Goal: Transaction & Acquisition: Purchase product/service

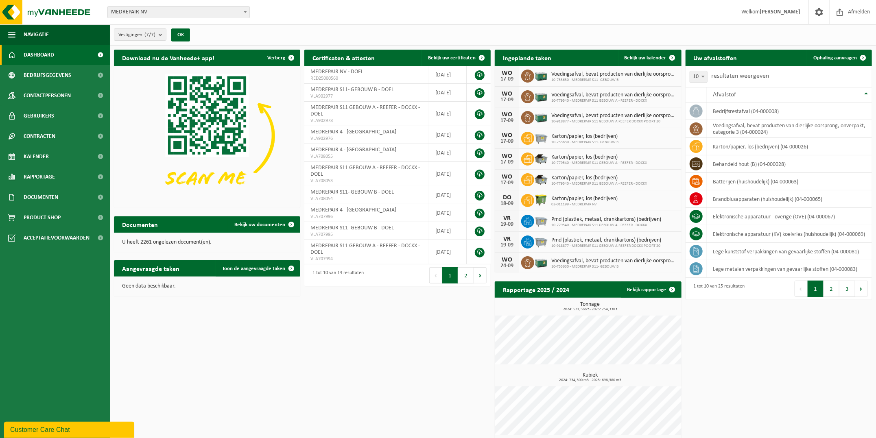
click at [244, 13] on span at bounding box center [245, 12] width 8 height 11
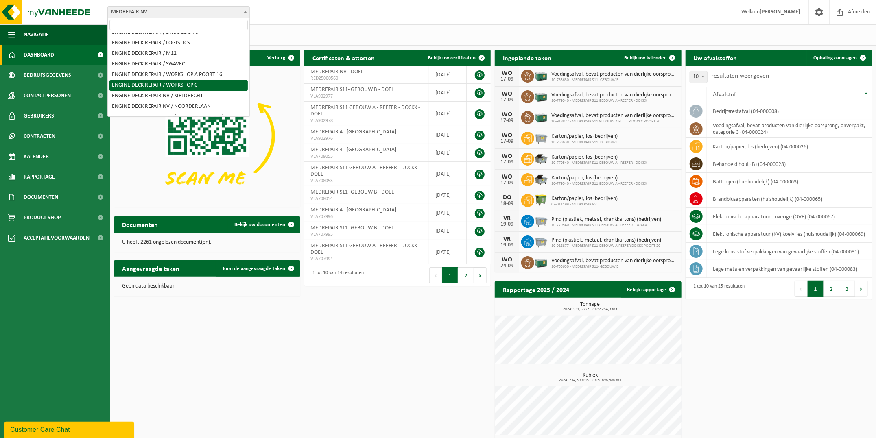
scroll to position [50, 0]
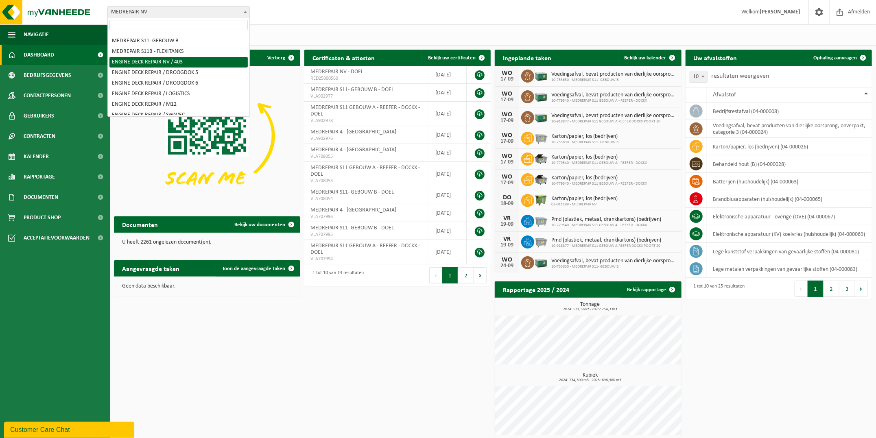
select select "98158"
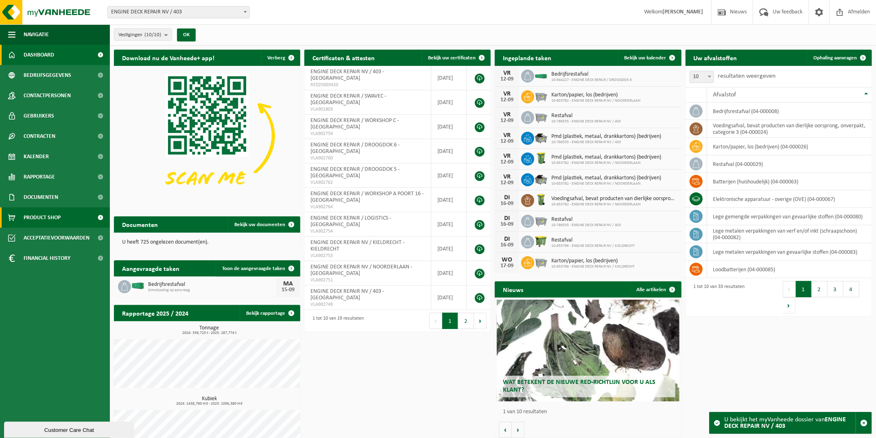
click at [37, 220] on span "Product Shop" at bounding box center [42, 218] width 37 height 20
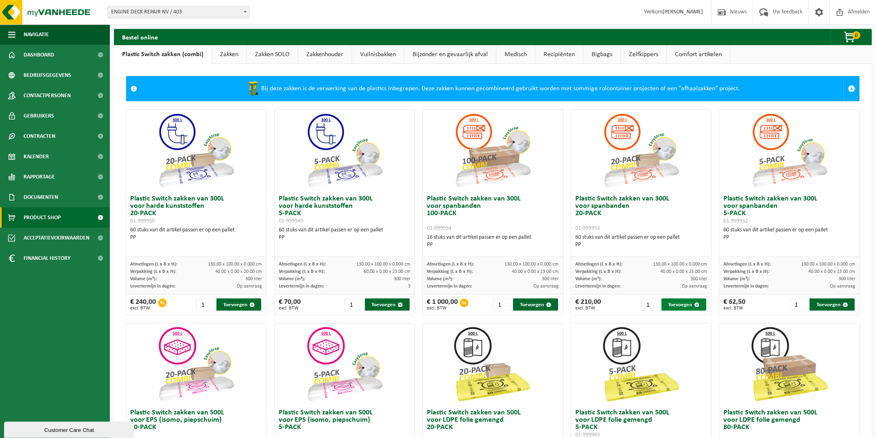
click at [680, 307] on button "Toevoegen" at bounding box center [684, 305] width 45 height 12
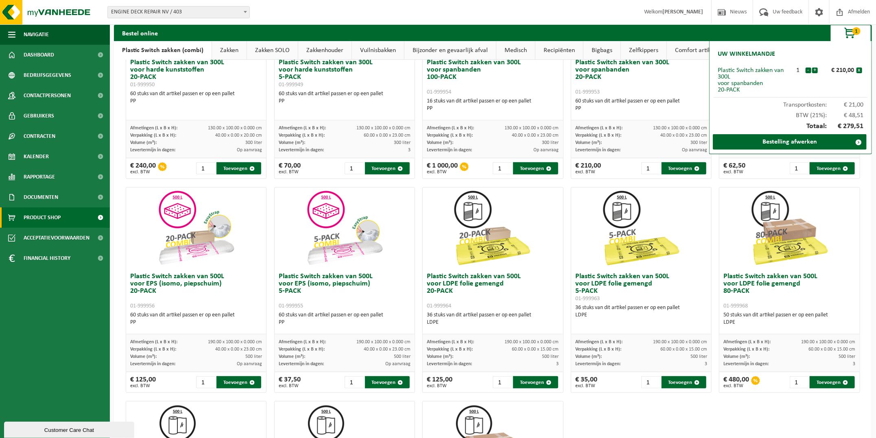
scroll to position [152, 0]
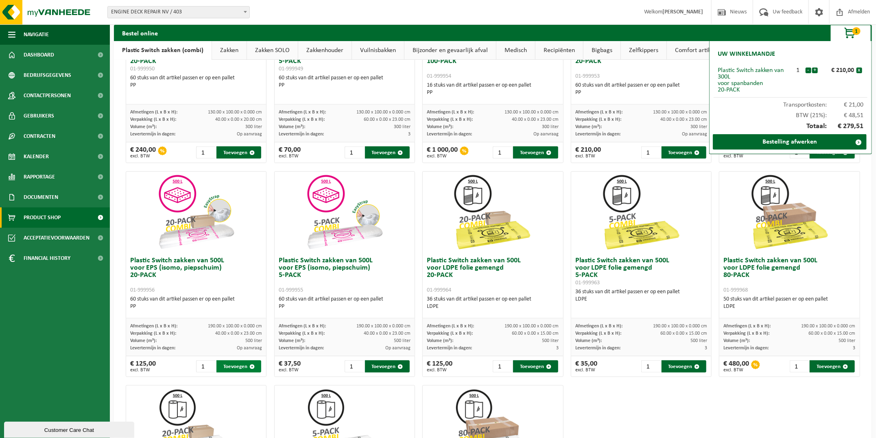
click at [234, 367] on button "Toevoegen" at bounding box center [239, 367] width 45 height 12
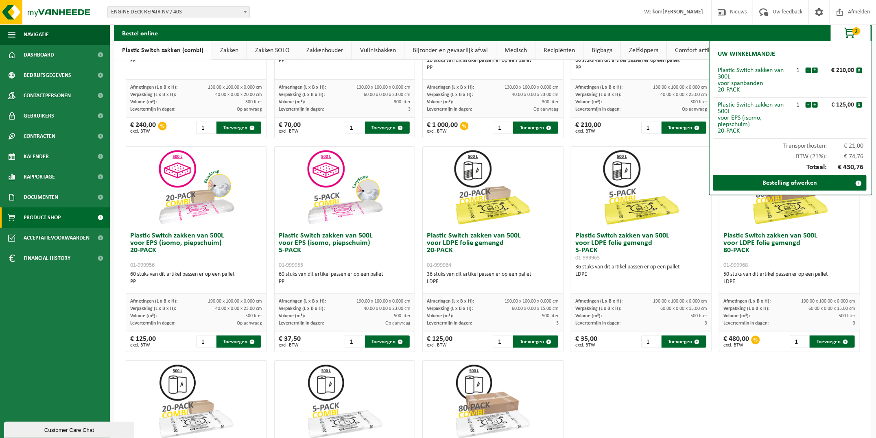
scroll to position [203, 0]
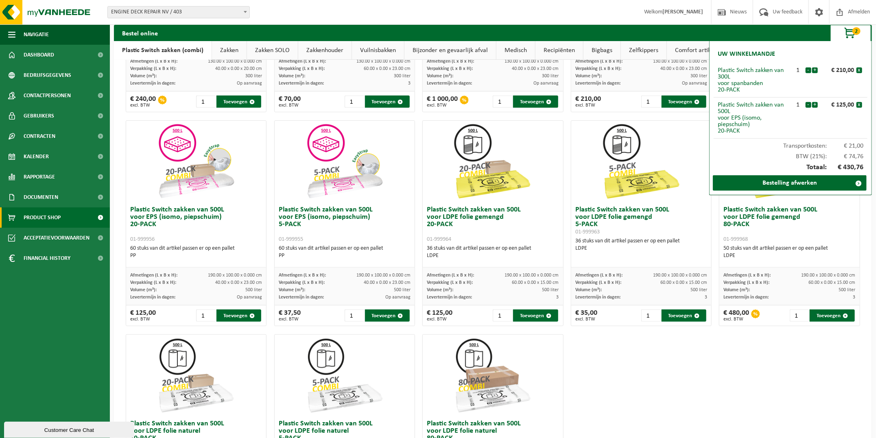
click at [479, 175] on img at bounding box center [492, 161] width 81 height 81
click at [485, 156] on img at bounding box center [492, 161] width 81 height 81
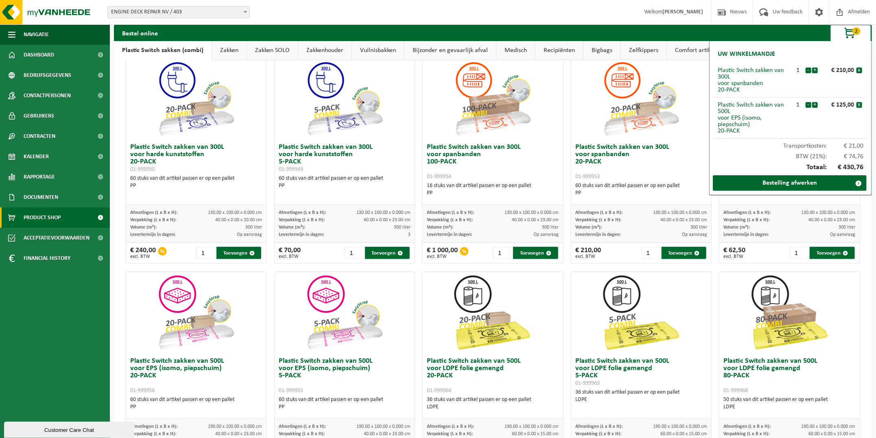
scroll to position [101, 0]
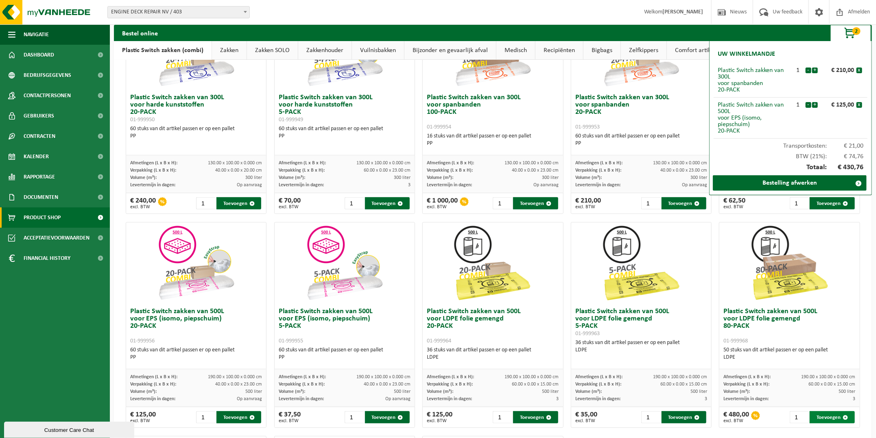
click at [820, 417] on button "Toevoegen" at bounding box center [832, 417] width 45 height 12
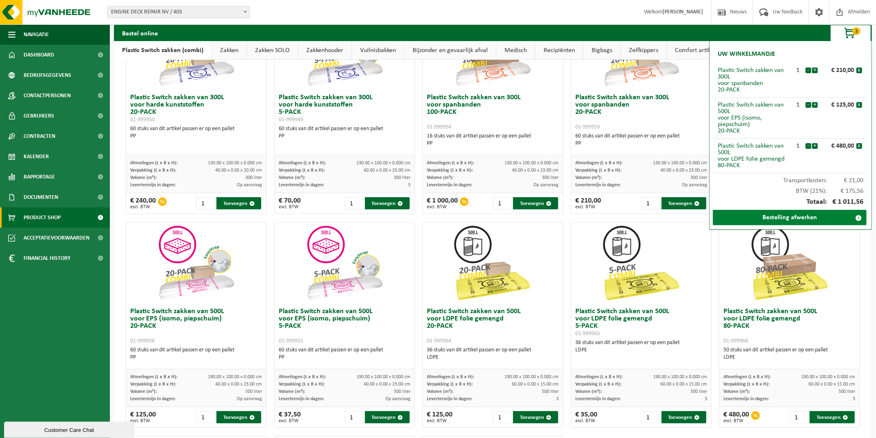
click at [806, 214] on link "Bestelling afwerken" at bounding box center [790, 217] width 154 height 15
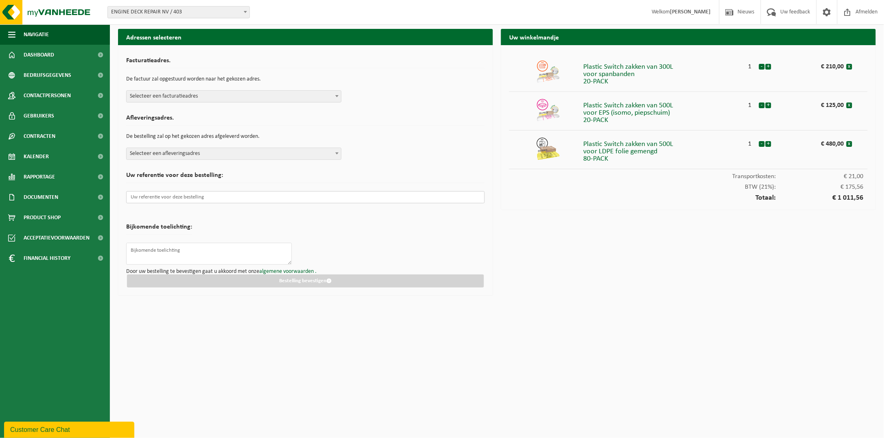
click at [213, 199] on input "text" at bounding box center [305, 197] width 359 height 12
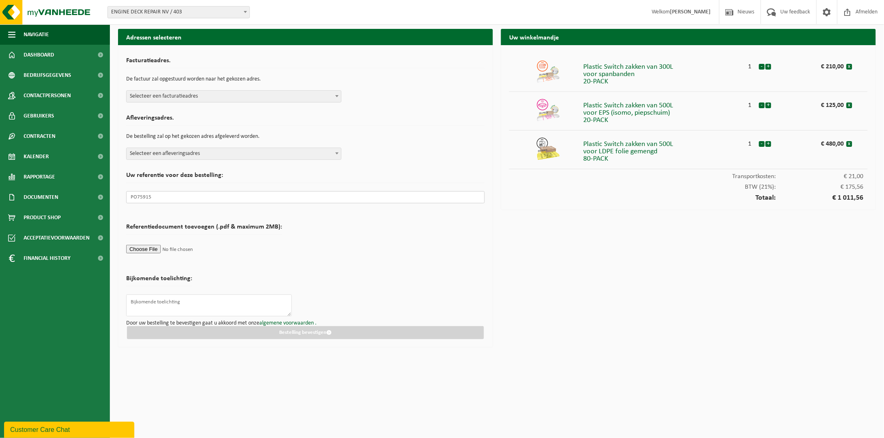
type input "PO75915"
click at [151, 304] on textarea at bounding box center [209, 306] width 166 height 22
type textarea "levering bij magazijn Swavec bij Logistiek"
click at [237, 95] on span "Selecteer een facturatieadres" at bounding box center [234, 96] width 214 height 11
select select "98158"
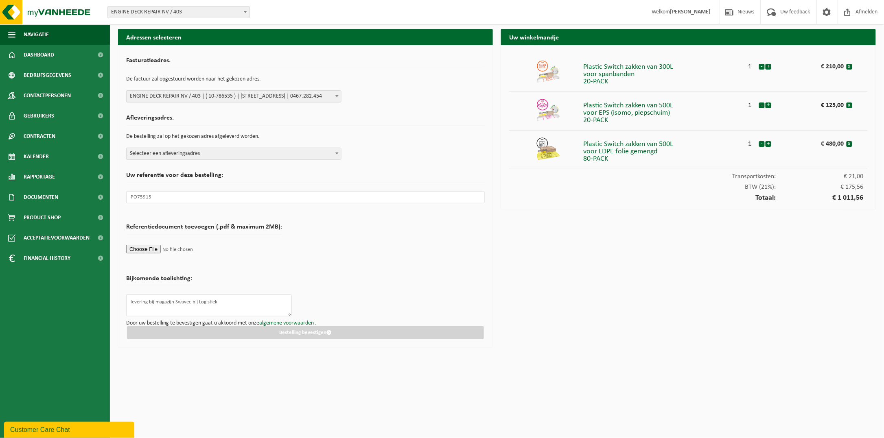
click at [191, 156] on span "Selecteer een afleveringsadres" at bounding box center [234, 153] width 214 height 11
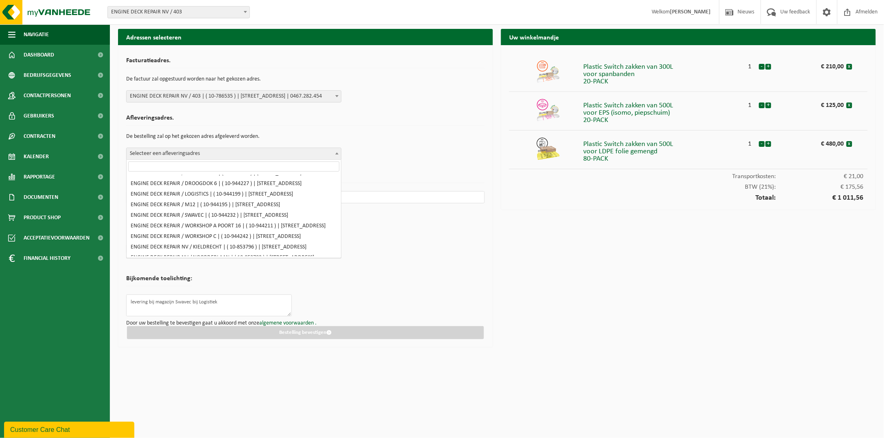
scroll to position [50, 0]
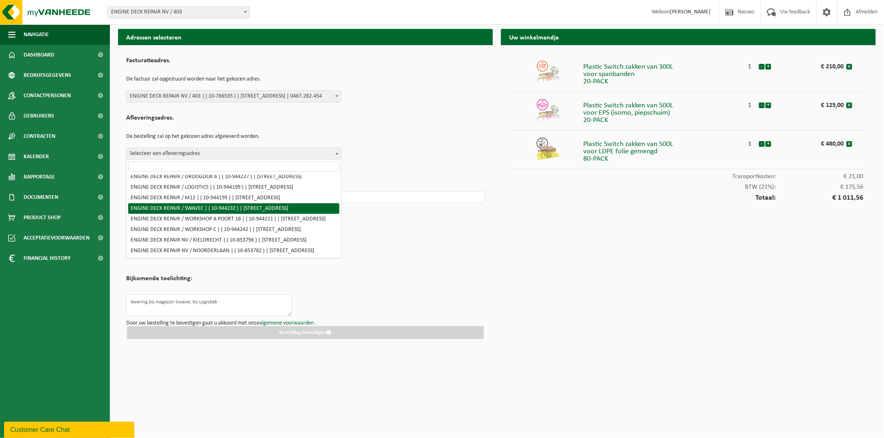
select select "140644"
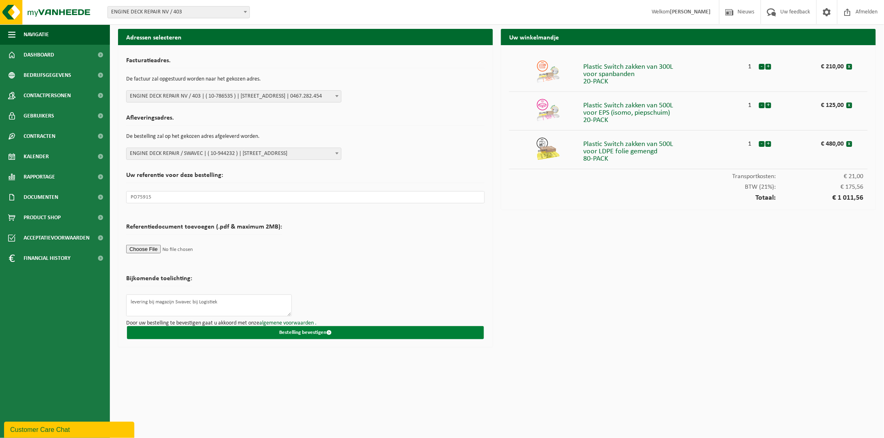
click at [314, 333] on button "Bestelling bevestigen" at bounding box center [305, 332] width 357 height 13
